Goal: Task Accomplishment & Management: Use online tool/utility

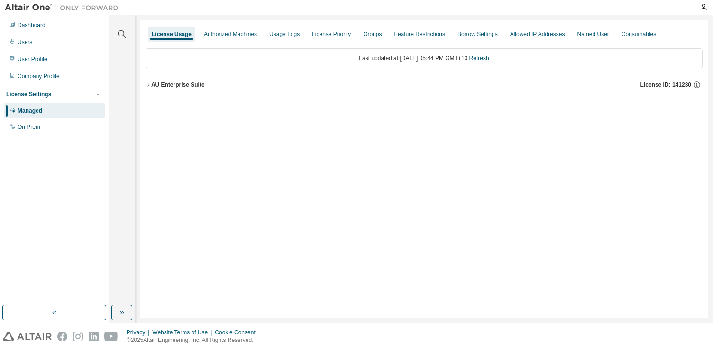
click at [682, 86] on span "License ID: 141230" at bounding box center [665, 85] width 51 height 8
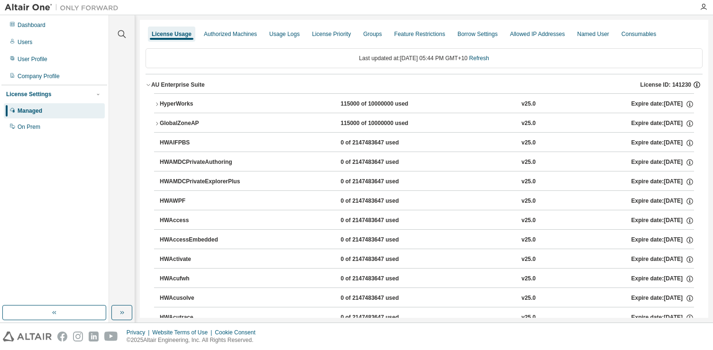
click at [692, 84] on icon "button" at bounding box center [696, 85] width 9 height 9
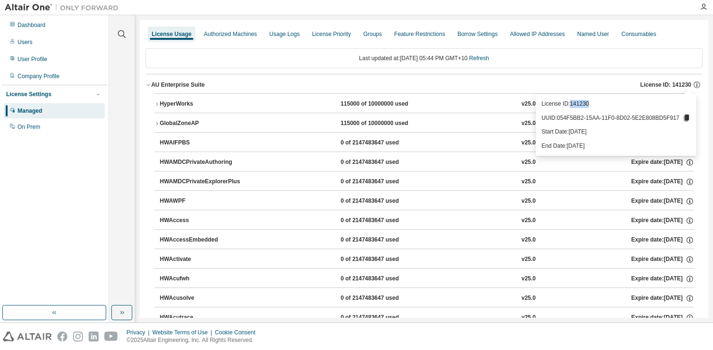
drag, startPoint x: 587, startPoint y: 104, endPoint x: 565, endPoint y: 105, distance: 22.3
click at [565, 105] on p "License ID: 141230" at bounding box center [615, 104] width 149 height 8
copy p "141230"
click at [280, 81] on div "AU Enterprise Suite License ID: 141230" at bounding box center [426, 85] width 551 height 9
